Goal: Browse casually: Explore the website without a specific task or goal

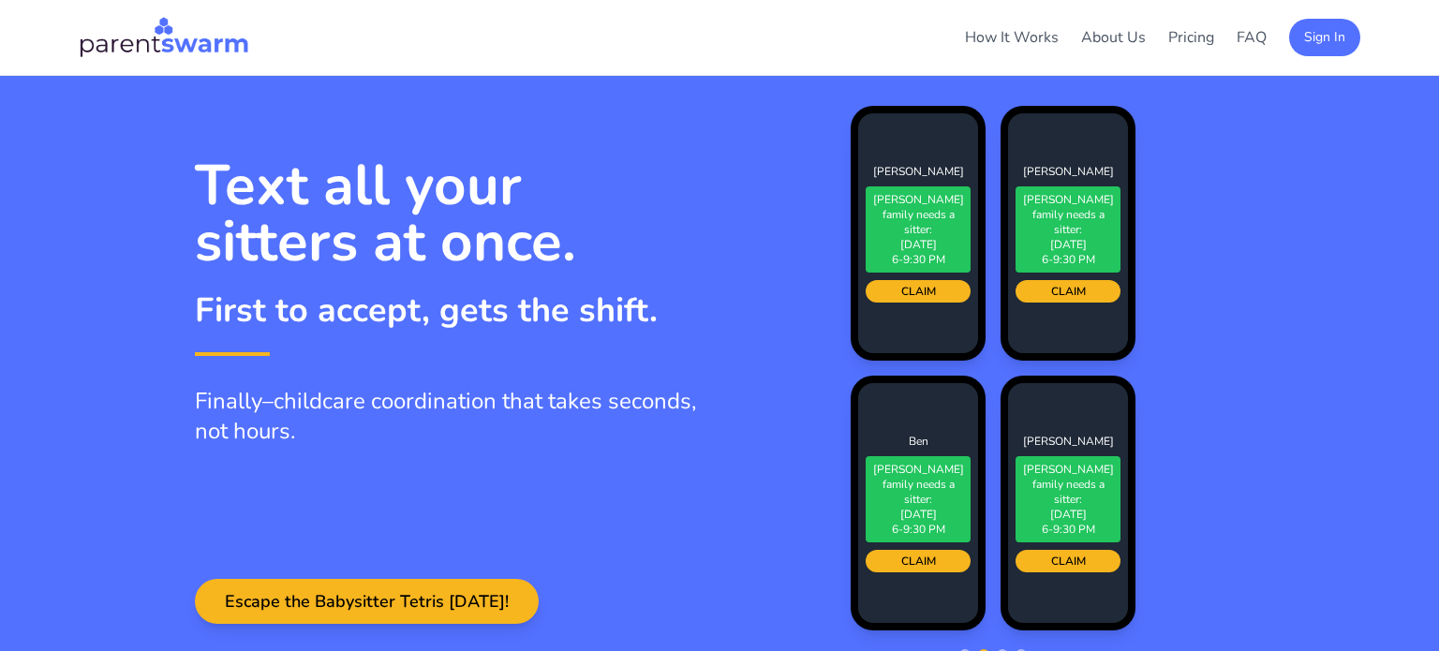
drag, startPoint x: 202, startPoint y: 160, endPoint x: 575, endPoint y: 306, distance: 400.5
click at [537, 295] on div "Text all your sitters at once. First to accept, gets the shift." at bounding box center [446, 243] width 502 height 172
drag, startPoint x: 332, startPoint y: 438, endPoint x: 244, endPoint y: 351, distance: 123.2
click at [248, 360] on div "Text all your sitters at once. First to accept, gets the shift. Finally–childca…" at bounding box center [446, 368] width 502 height 422
drag, startPoint x: 193, startPoint y: 172, endPoint x: 428, endPoint y: 440, distance: 356.5
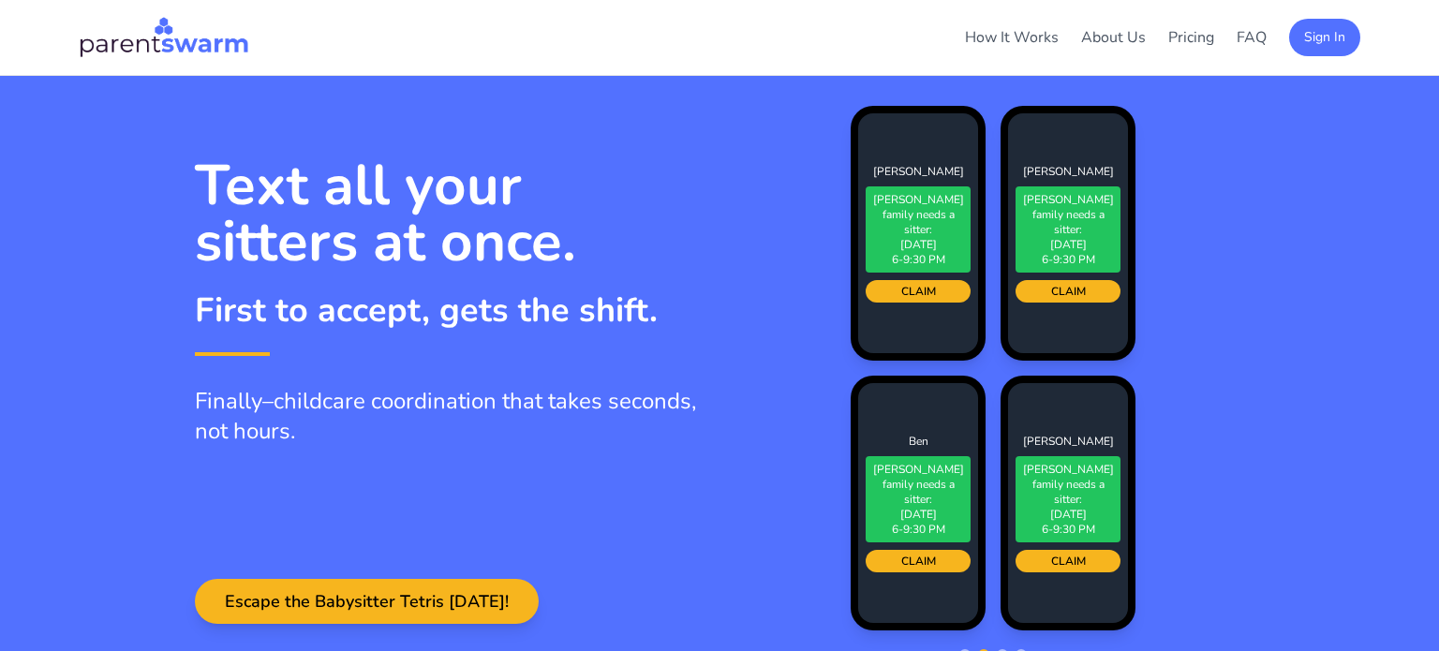
click at [425, 438] on div "Text all your sitters at once. First to accept, gets the shift. Finally–childca…" at bounding box center [446, 368] width 502 height 422
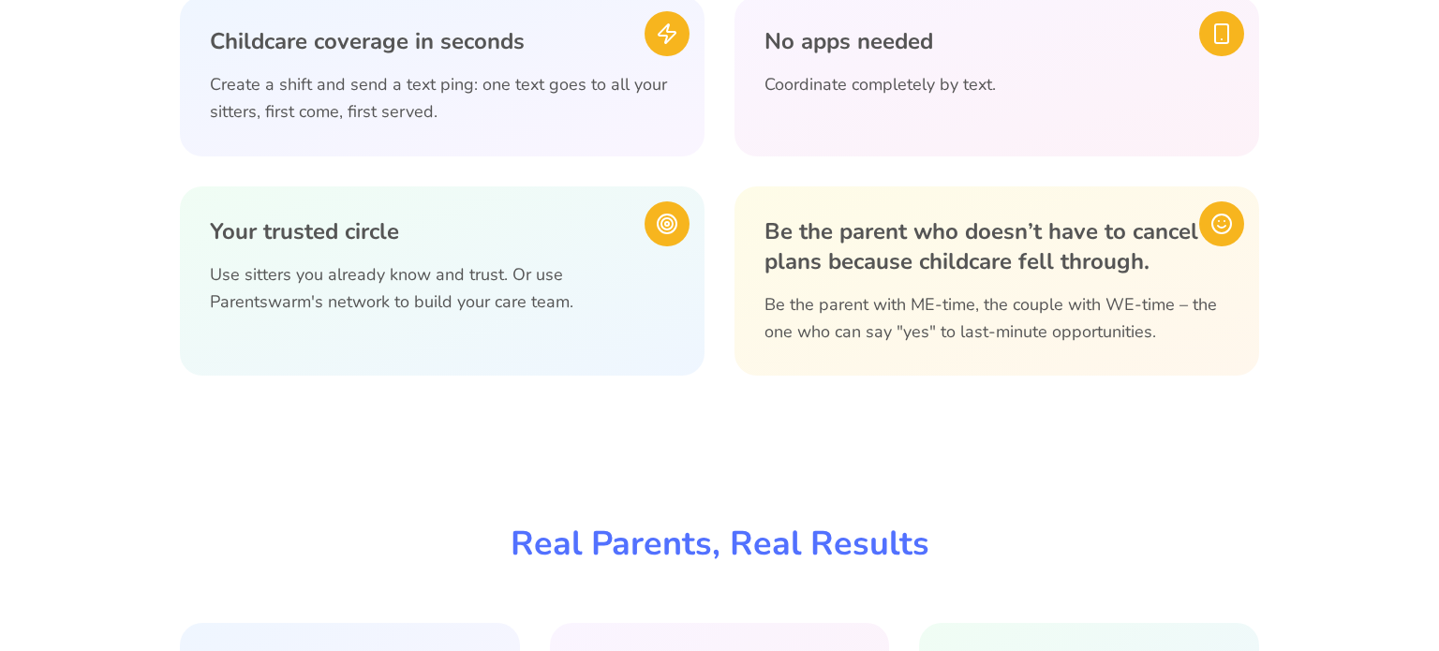
scroll to position [843, 0]
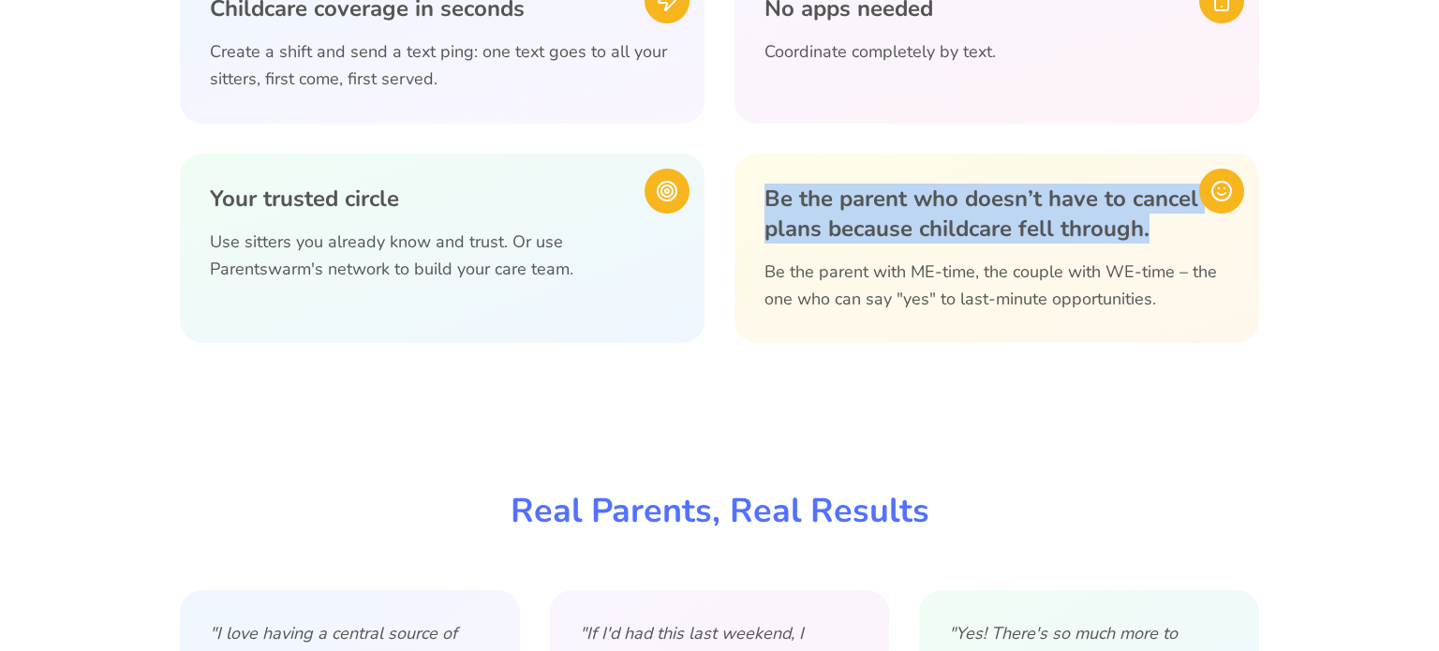
drag, startPoint x: 764, startPoint y: 189, endPoint x: 1188, endPoint y: 238, distance: 427.2
click at [1188, 238] on h3 "Be the parent who doesn’t have to cancel plans because childcare fell through." at bounding box center [996, 214] width 465 height 60
copy h3 "Be the parent who doesn’t have to cancel plans because childcare fell through."
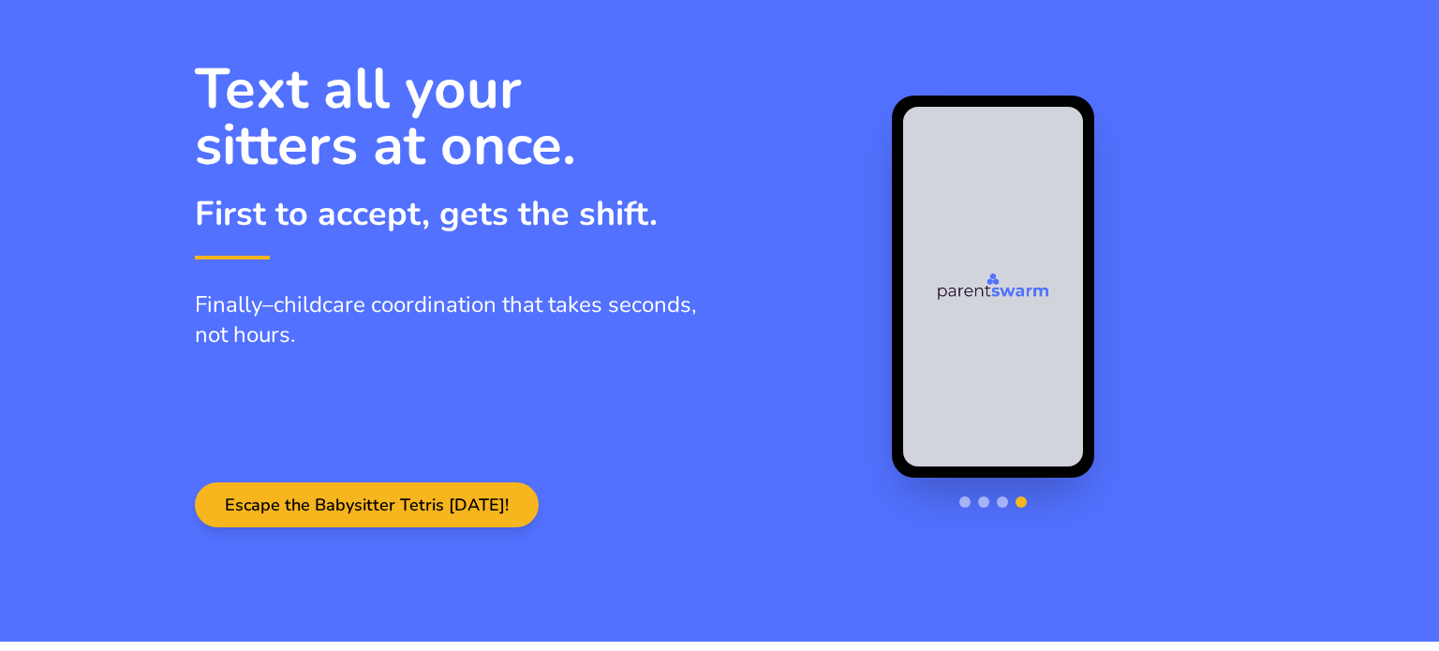
scroll to position [0, 0]
